Goal: Find specific page/section: Find specific page/section

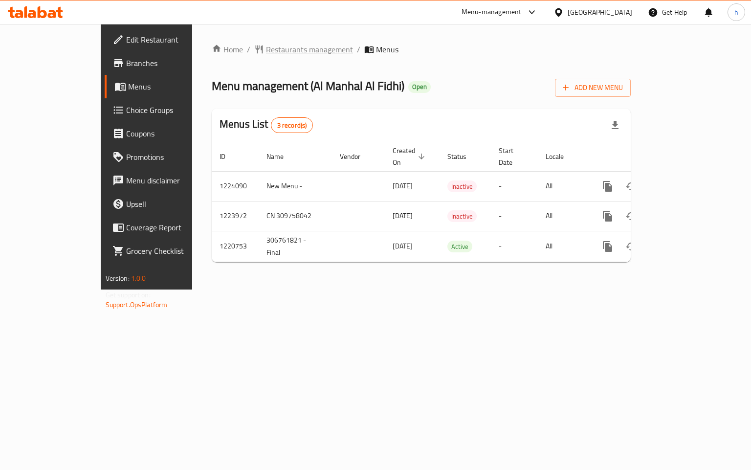
click at [269, 49] on span "Restaurants management" at bounding box center [309, 50] width 87 height 12
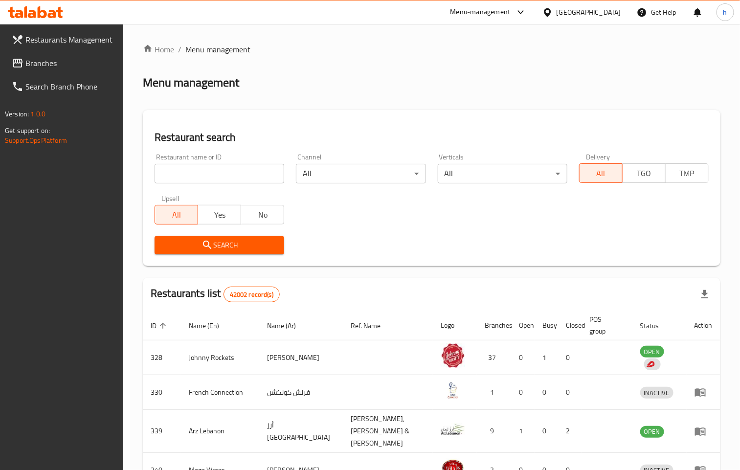
click at [207, 171] on input "search" at bounding box center [220, 174] width 130 height 20
paste input "672983"
type input "672983"
click at [252, 243] on span "Search" at bounding box center [219, 245] width 114 height 12
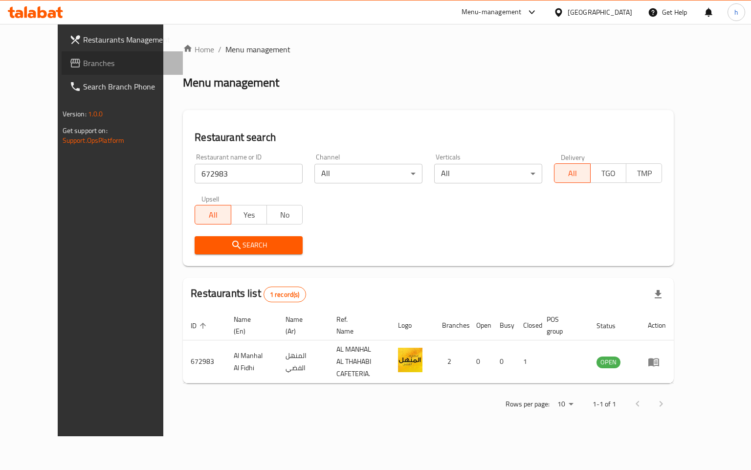
click at [83, 62] on span "Branches" at bounding box center [129, 63] width 92 height 12
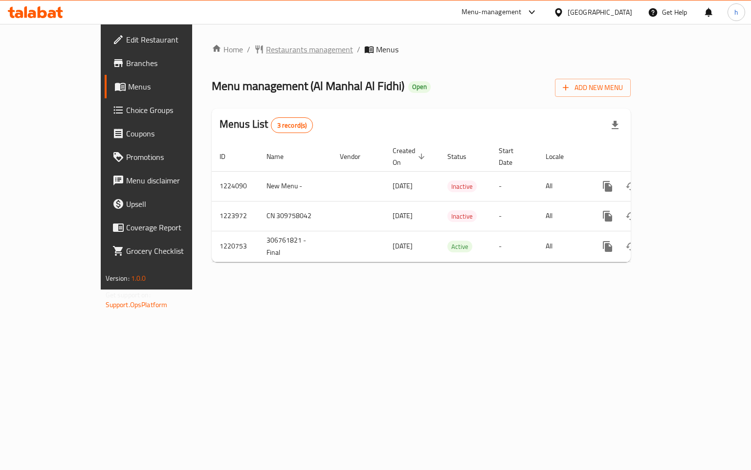
click at [266, 51] on span "Restaurants management" at bounding box center [309, 50] width 87 height 12
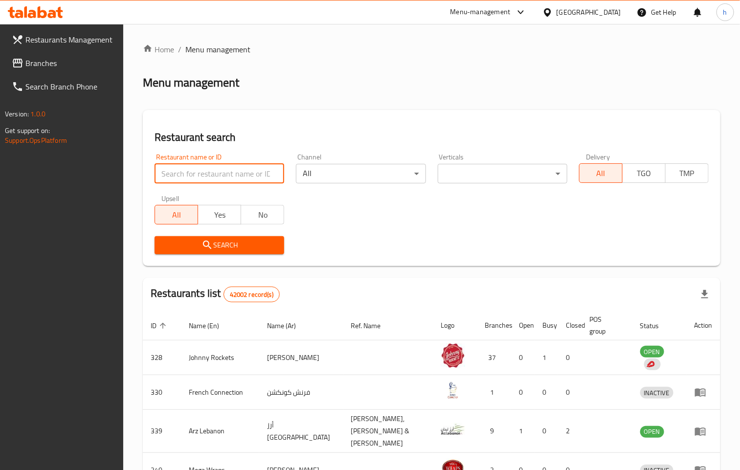
click at [219, 175] on input "search" at bounding box center [220, 174] width 130 height 20
paste input "672983"
type input "672983"
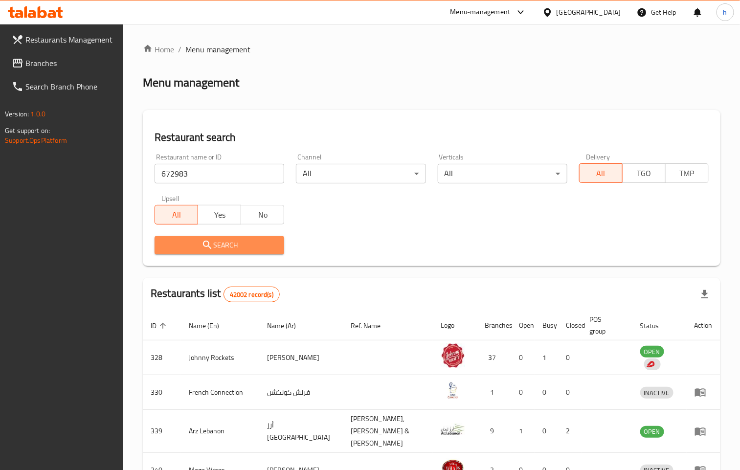
click at [227, 247] on span "Search" at bounding box center [219, 245] width 114 height 12
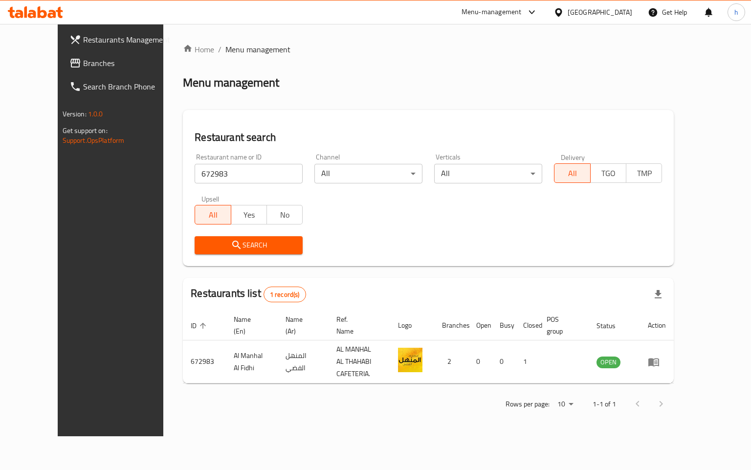
click at [65, 54] on link "Branches" at bounding box center [123, 62] width 122 height 23
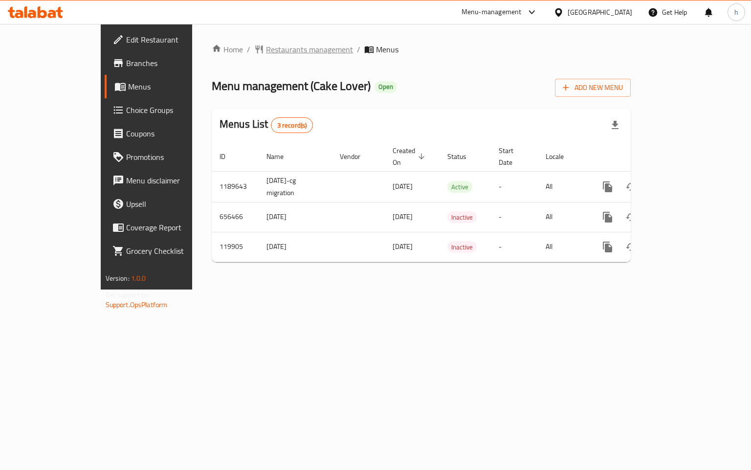
click at [266, 52] on span "Restaurants management" at bounding box center [309, 50] width 87 height 12
click at [266, 49] on span "Restaurants management" at bounding box center [309, 50] width 87 height 12
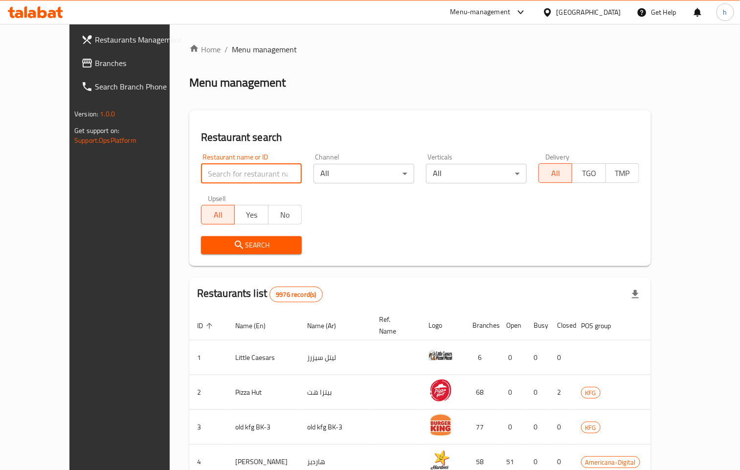
click at [255, 169] on input "search" at bounding box center [251, 174] width 101 height 20
paste input "606626"
type input "606626"
click at [226, 239] on span "Search" at bounding box center [251, 245] width 85 height 12
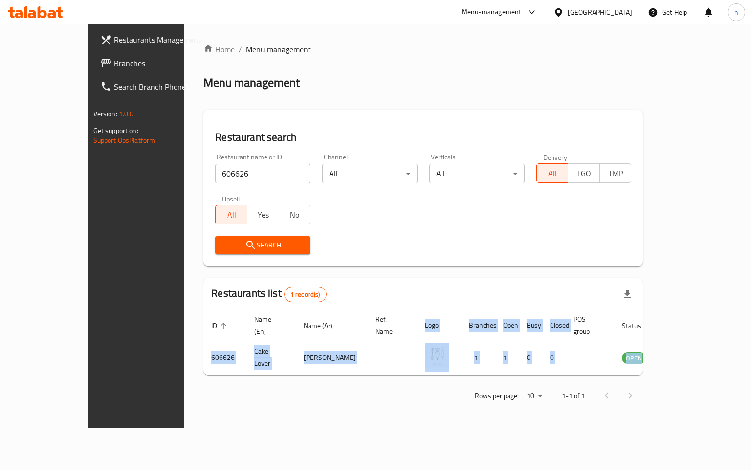
drag, startPoint x: 660, startPoint y: 363, endPoint x: 750, endPoint y: 363, distance: 90.0
click at [663, 363] on div "Home / Menu management Menu management Restaurant search Restaurant name or ID …" at bounding box center [423, 226] width 479 height 404
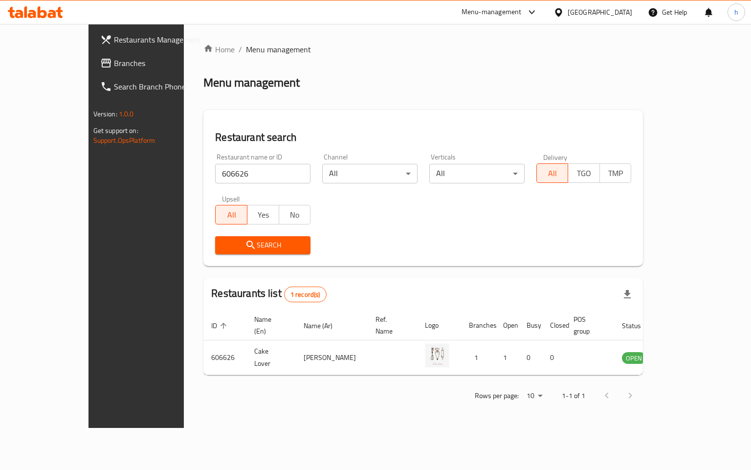
click at [629, 12] on div "[GEOGRAPHIC_DATA]" at bounding box center [600, 12] width 65 height 11
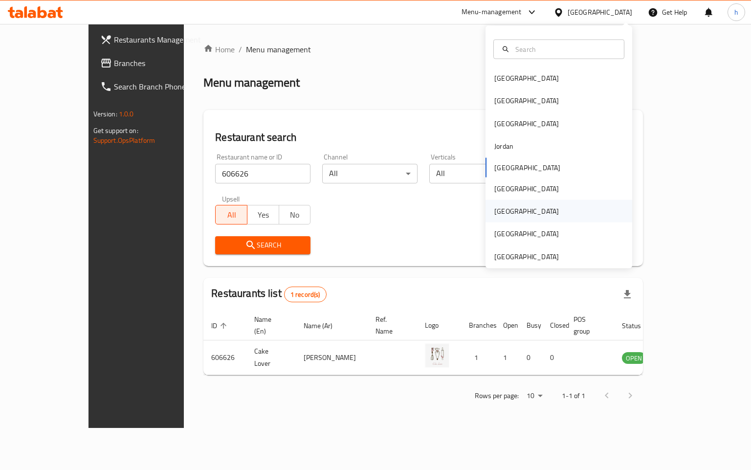
click at [494, 210] on div "Qatar" at bounding box center [526, 211] width 65 height 11
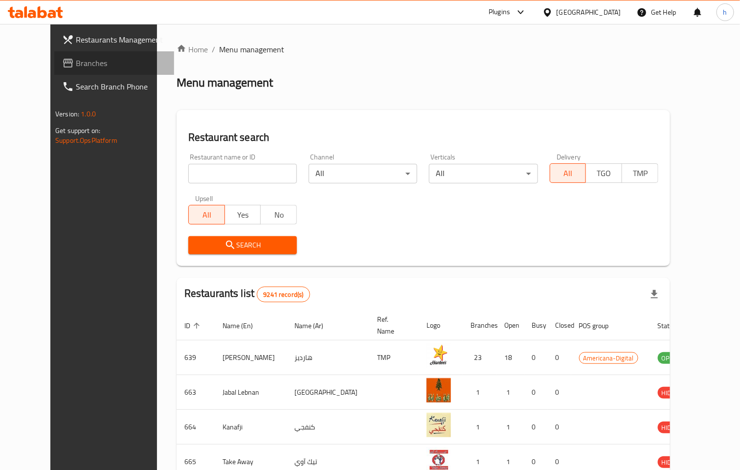
click at [89, 64] on span "Branches" at bounding box center [121, 63] width 90 height 12
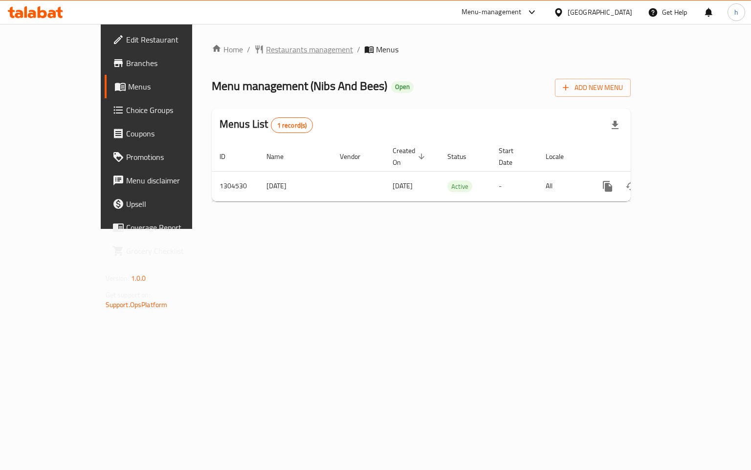
click at [266, 44] on span "Restaurants management" at bounding box center [309, 50] width 87 height 12
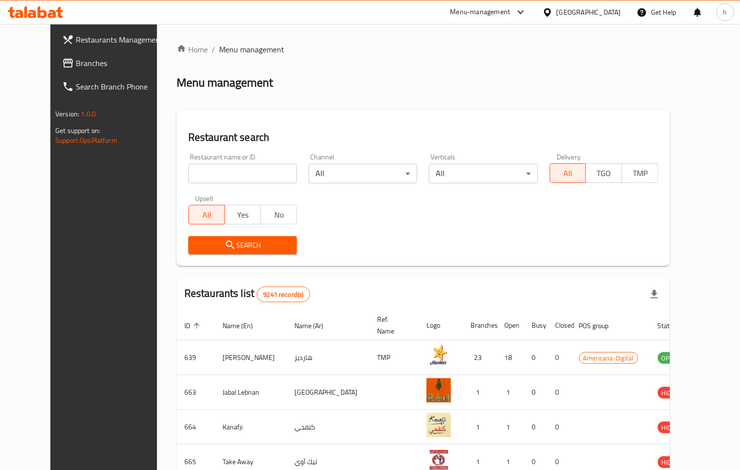
click at [192, 168] on input "search" at bounding box center [242, 174] width 109 height 20
paste input "703225"
type input "703225"
drag, startPoint x: 223, startPoint y: 244, endPoint x: 208, endPoint y: 245, distance: 14.7
click at [223, 245] on span "Search" at bounding box center [242, 245] width 93 height 12
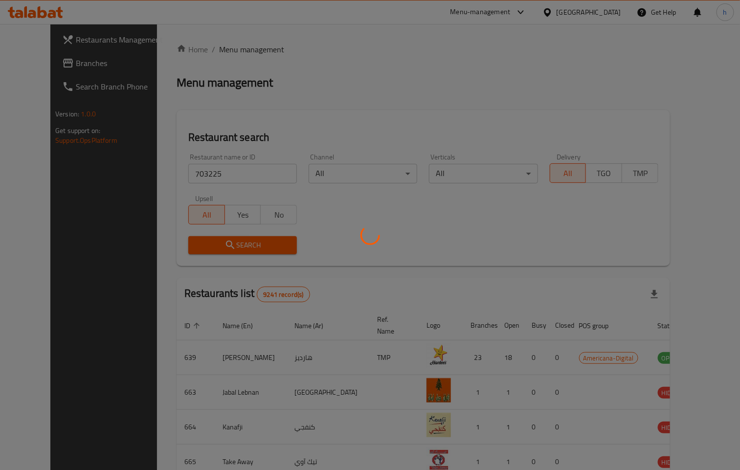
click at [208, 245] on div at bounding box center [370, 235] width 740 height 470
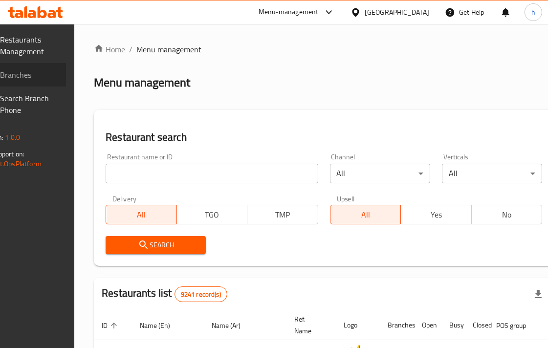
click at [41, 74] on span "Branches" at bounding box center [29, 75] width 58 height 12
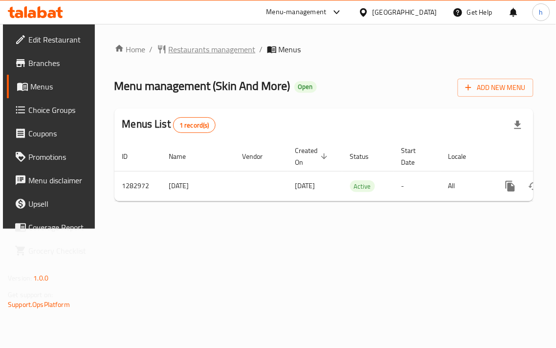
click at [190, 50] on span "Restaurants management" at bounding box center [212, 50] width 87 height 12
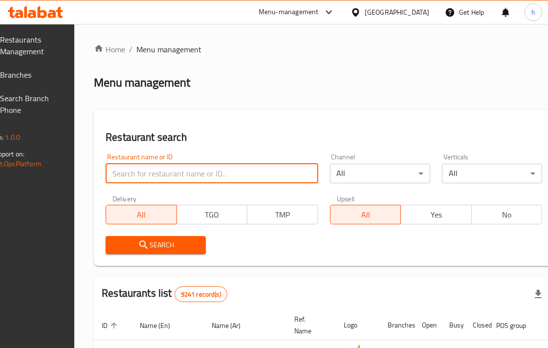
click at [207, 170] on input "search" at bounding box center [212, 174] width 212 height 20
paste input "695046"
type input "695046"
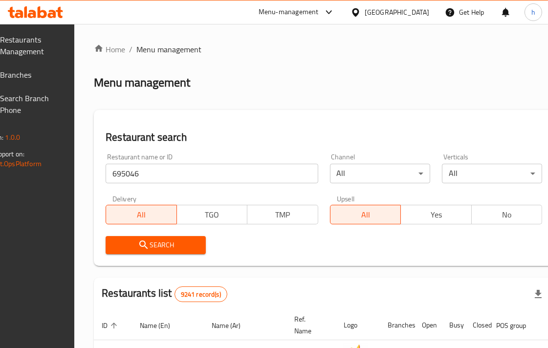
click at [150, 240] on icon "submit" at bounding box center [144, 245] width 12 height 12
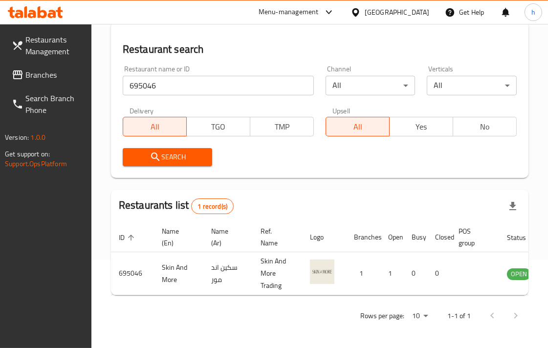
scroll to position [96, 0]
